Goal: Task Accomplishment & Management: Use online tool/utility

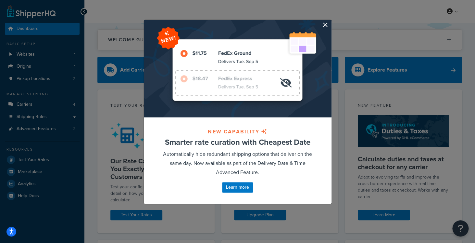
click at [330, 21] on button "button" at bounding box center [331, 21] width 2 height 2
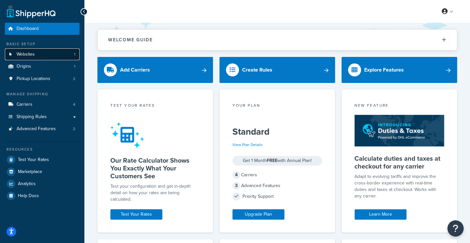
click at [51, 57] on link "Websites 1" at bounding box center [42, 54] width 75 height 12
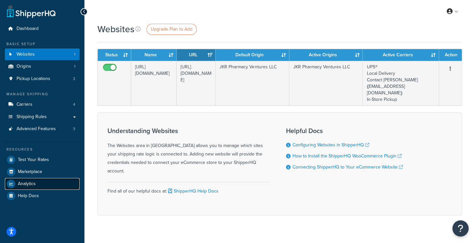
click at [36, 181] on link "Analytics" at bounding box center [42, 184] width 75 height 12
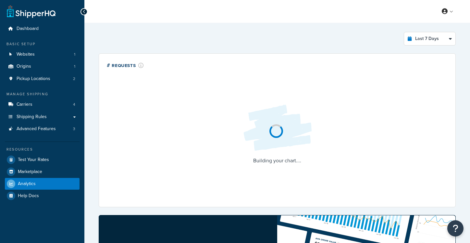
select select "last_7_days"
